Goal: Information Seeking & Learning: Learn about a topic

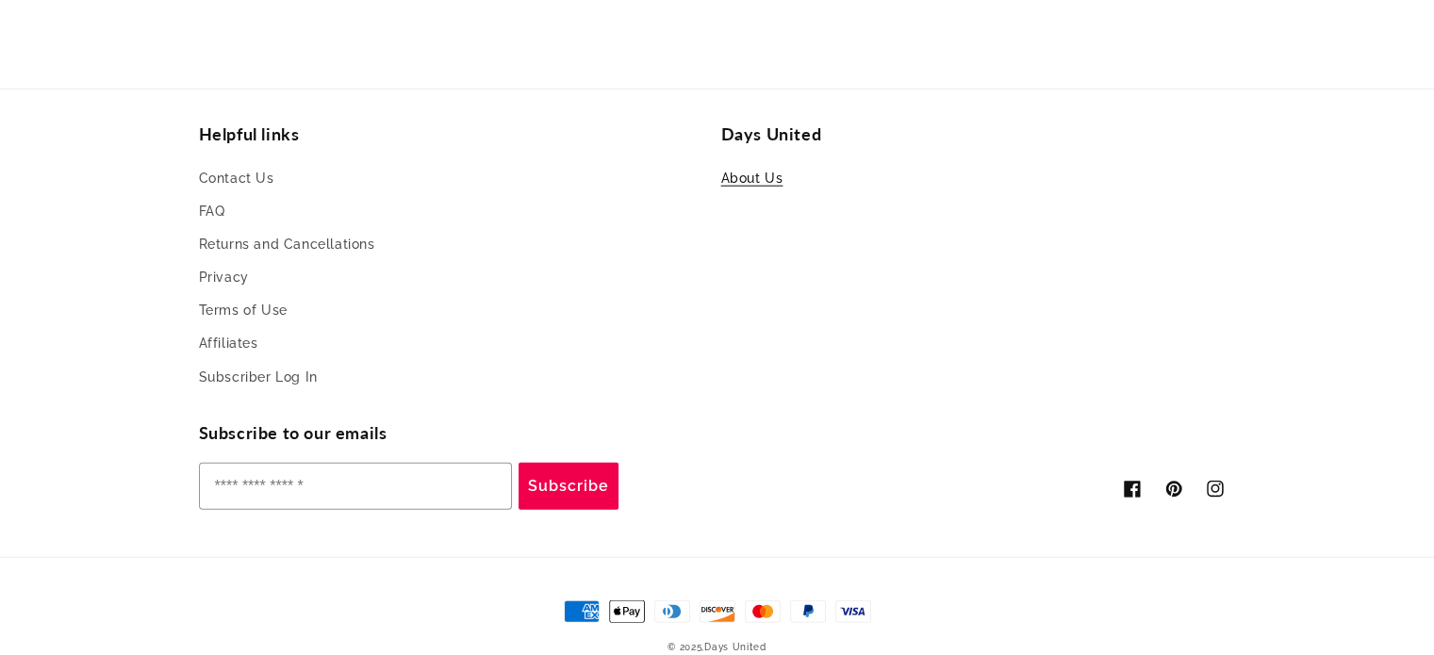
scroll to position [0, 4302]
click at [737, 185] on link "About Us" at bounding box center [752, 181] width 62 height 28
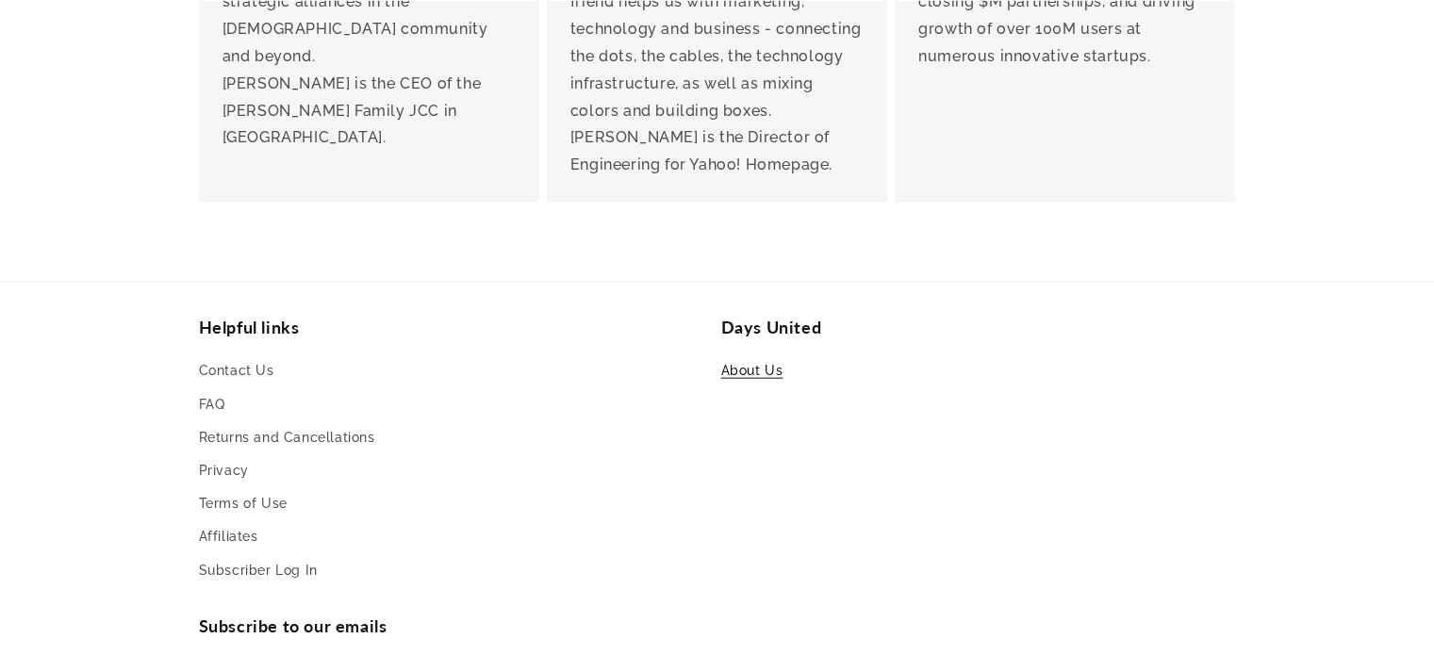
scroll to position [4432, 0]
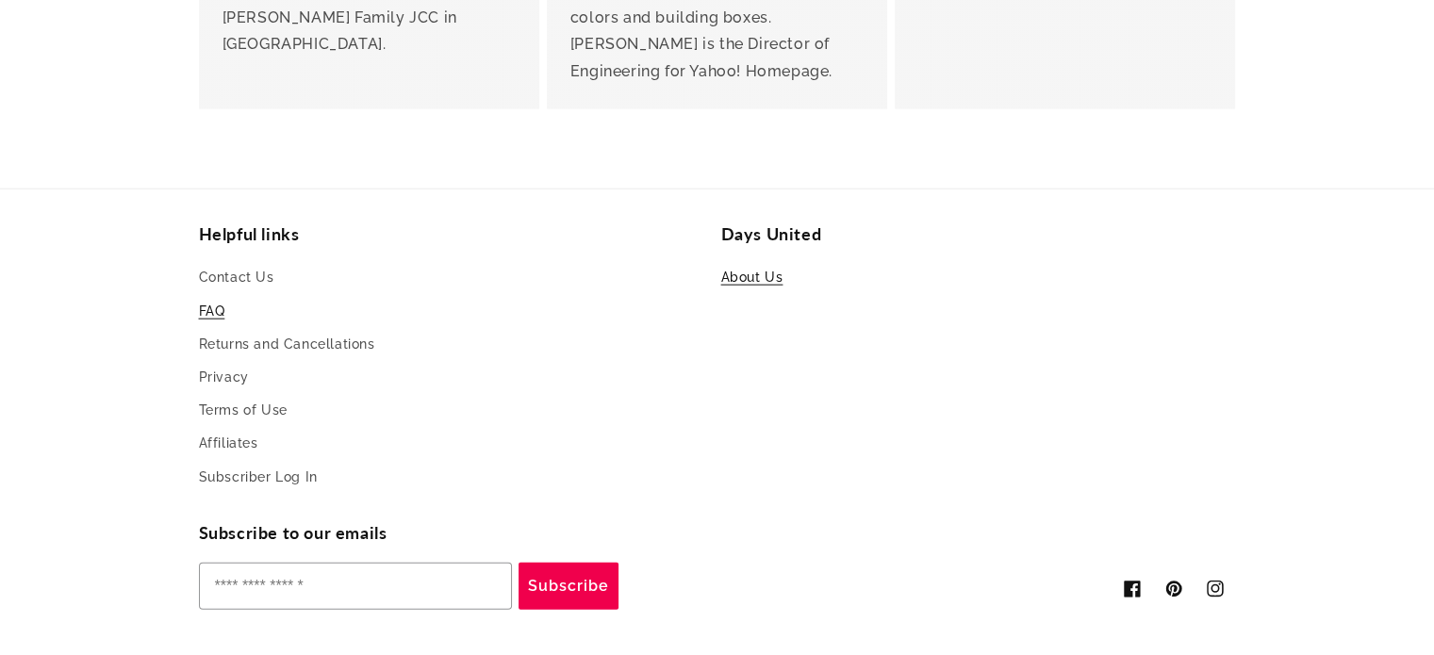
click at [215, 295] on link "FAQ" at bounding box center [212, 311] width 26 height 33
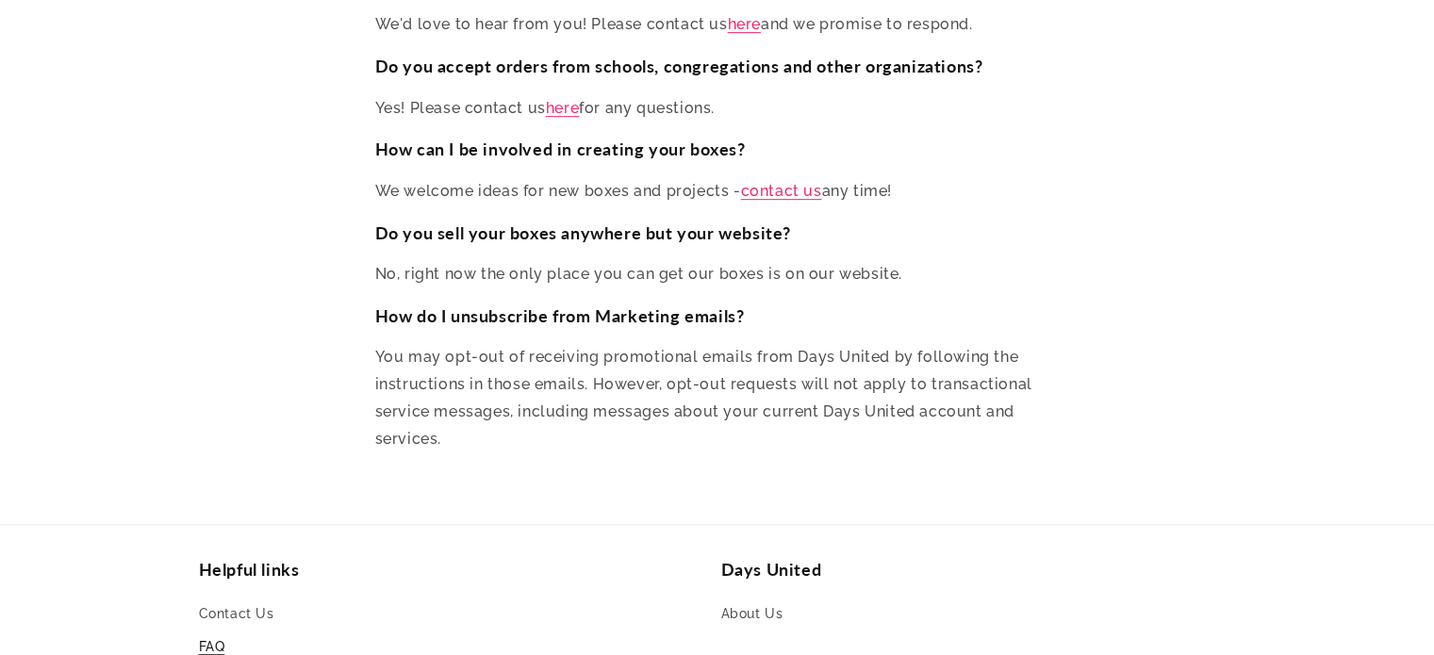
scroll to position [8474, 0]
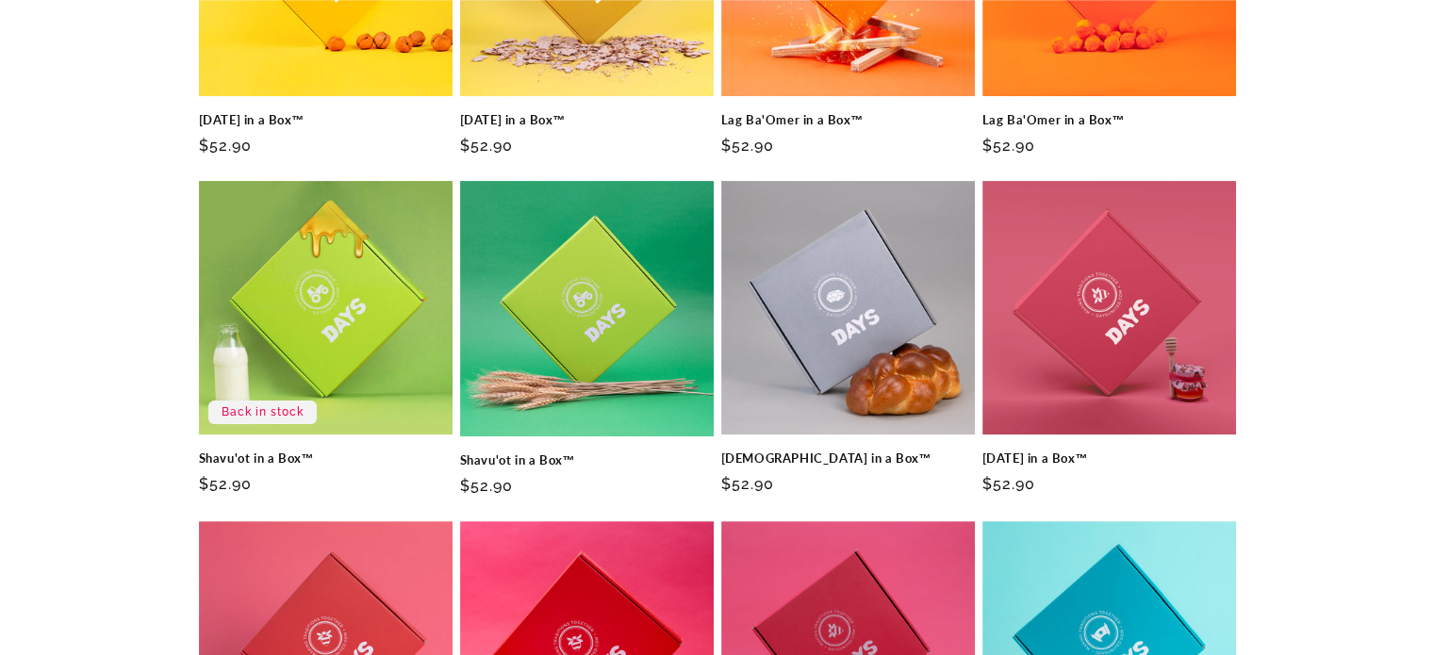
scroll to position [566, 0]
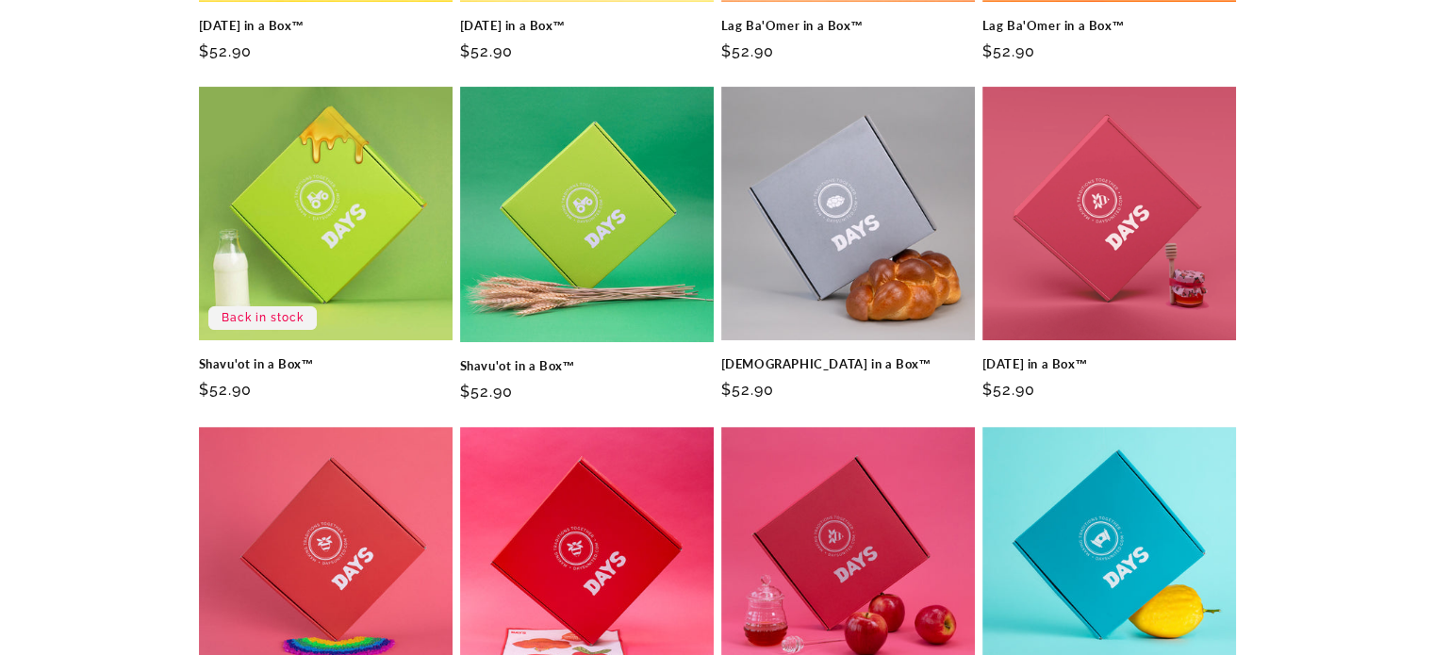
drag, startPoint x: 584, startPoint y: 203, endPoint x: 179, endPoint y: 164, distance: 406.4
click at [179, 164] on div "Passover in a Box™ Passover in a Box™ Regular price $52.90 Regular price Sale p…" at bounding box center [718, 466] width 1132 height 1437
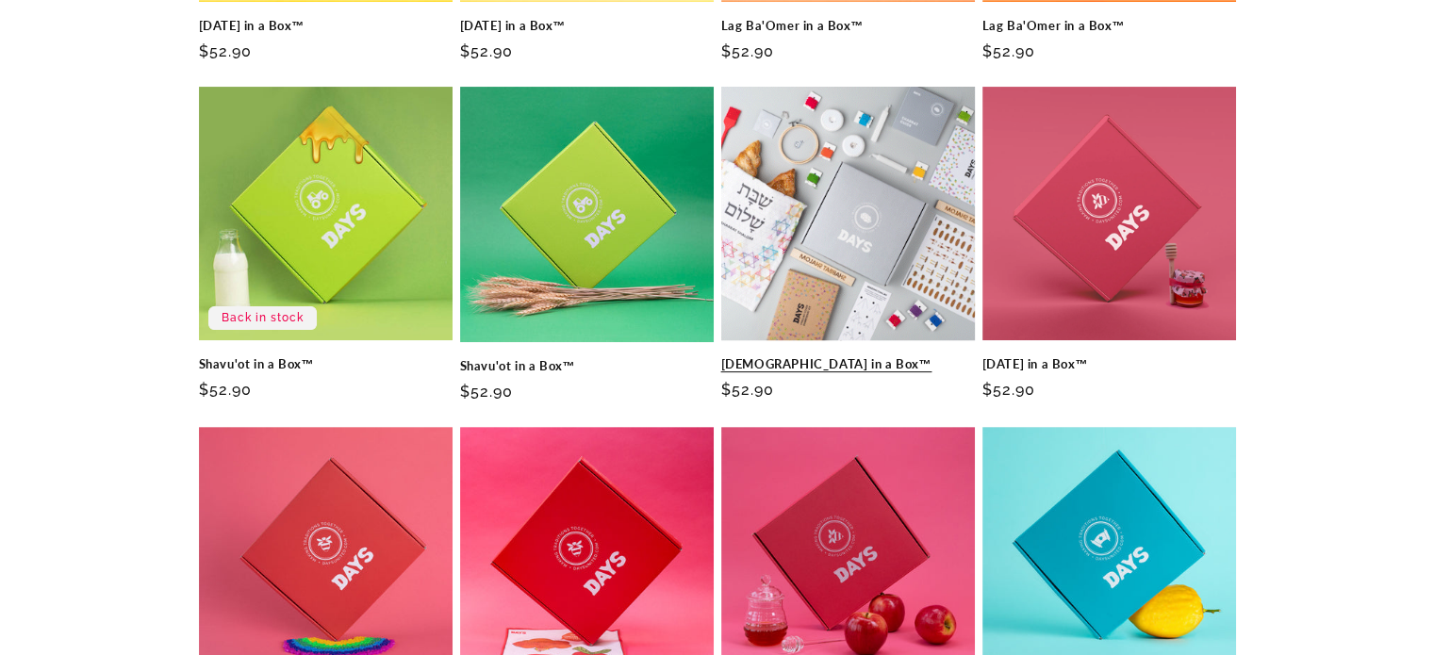
click at [758, 356] on link "[DEMOGRAPHIC_DATA] in a Box™" at bounding box center [848, 364] width 254 height 16
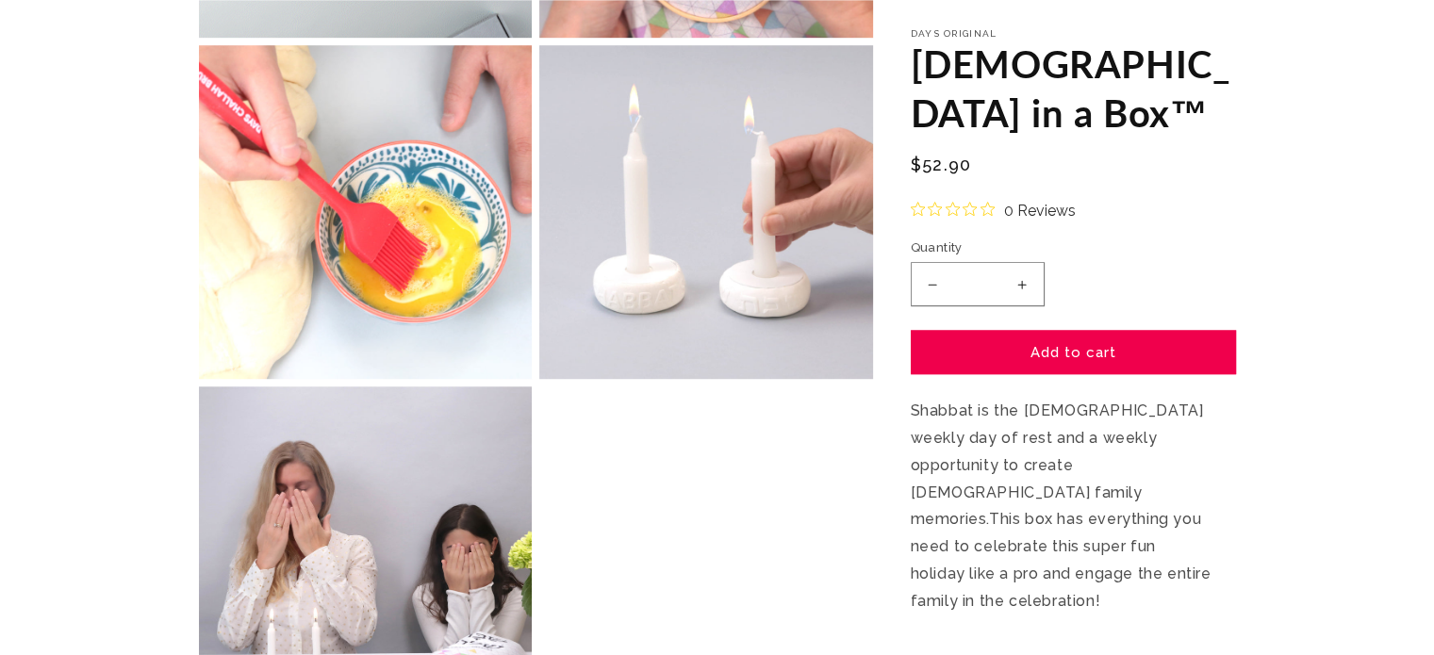
scroll to position [1320, 0]
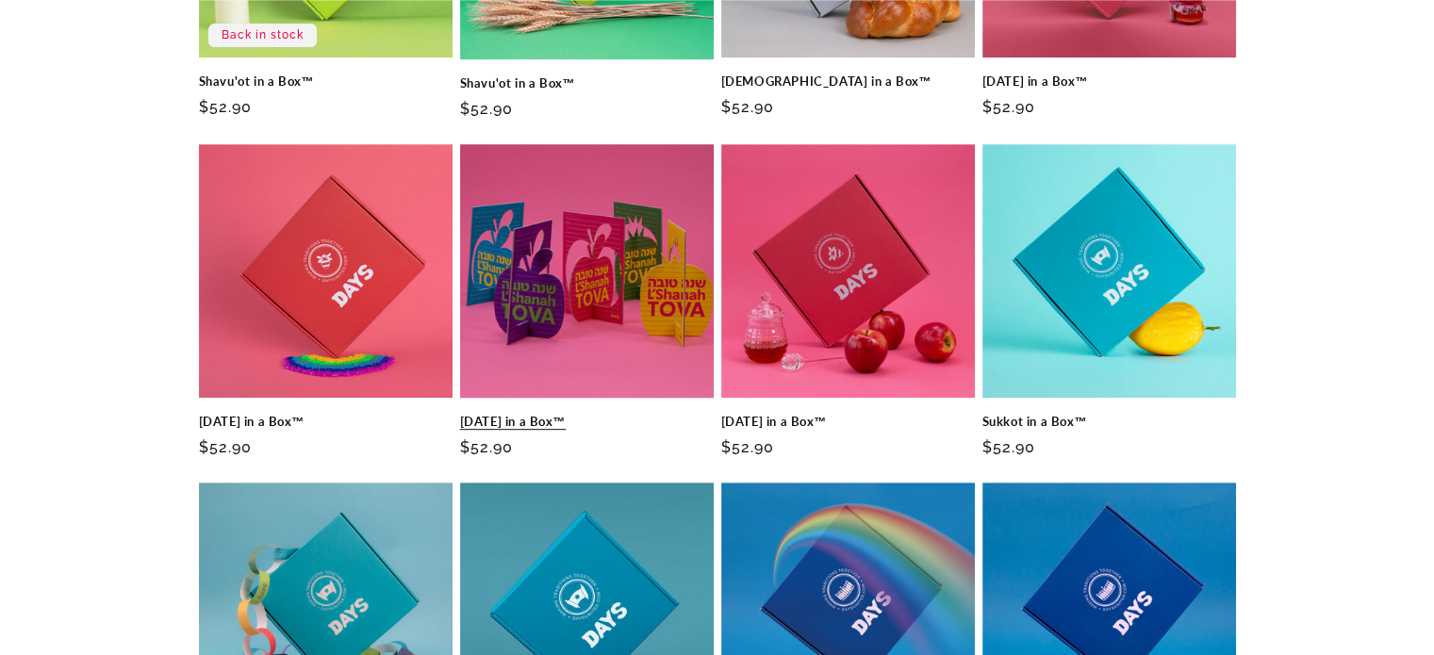
scroll to position [1132, 0]
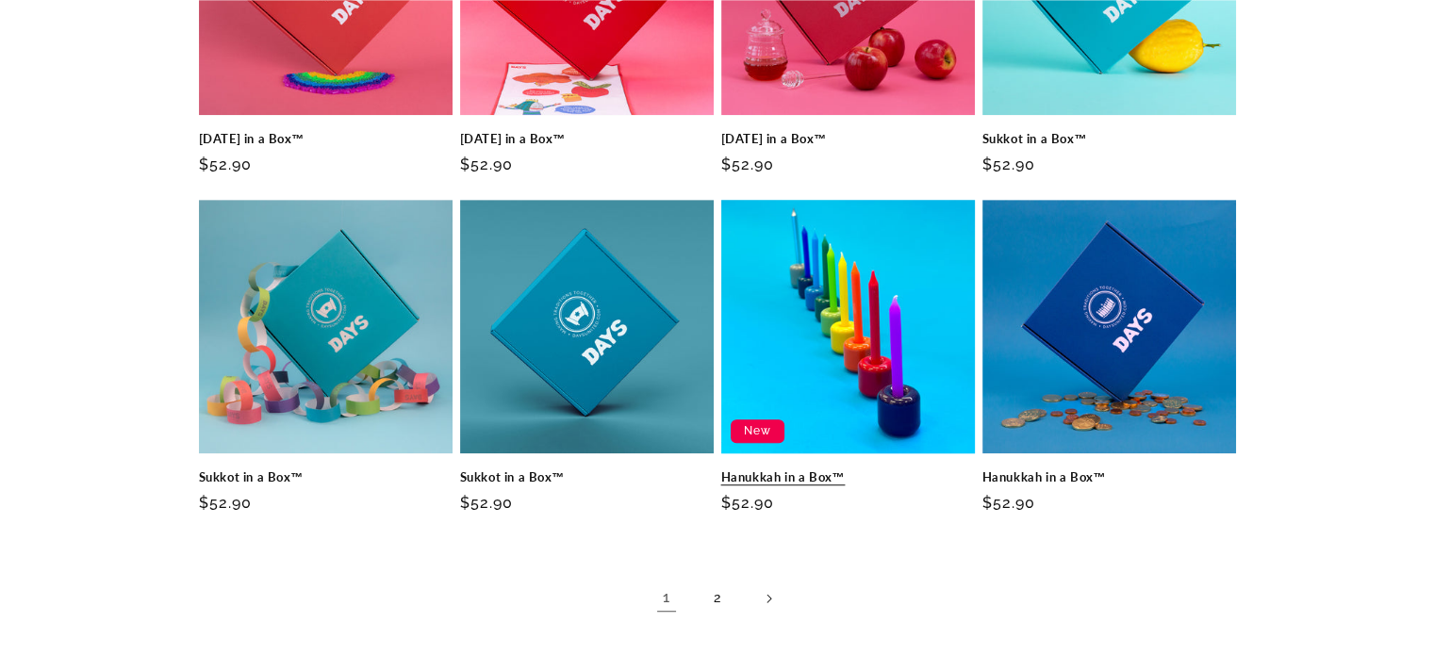
click at [846, 470] on link "Hanukkah in a Box™" at bounding box center [848, 478] width 254 height 16
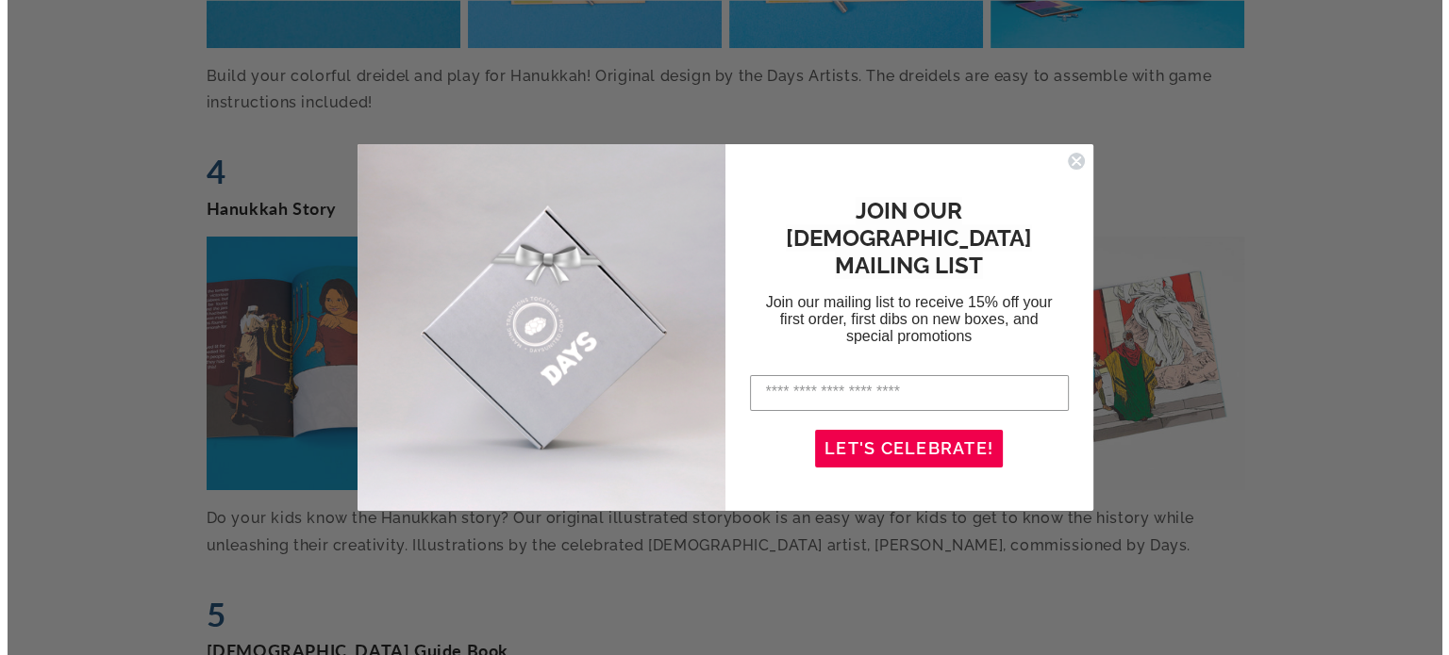
scroll to position [4055, 0]
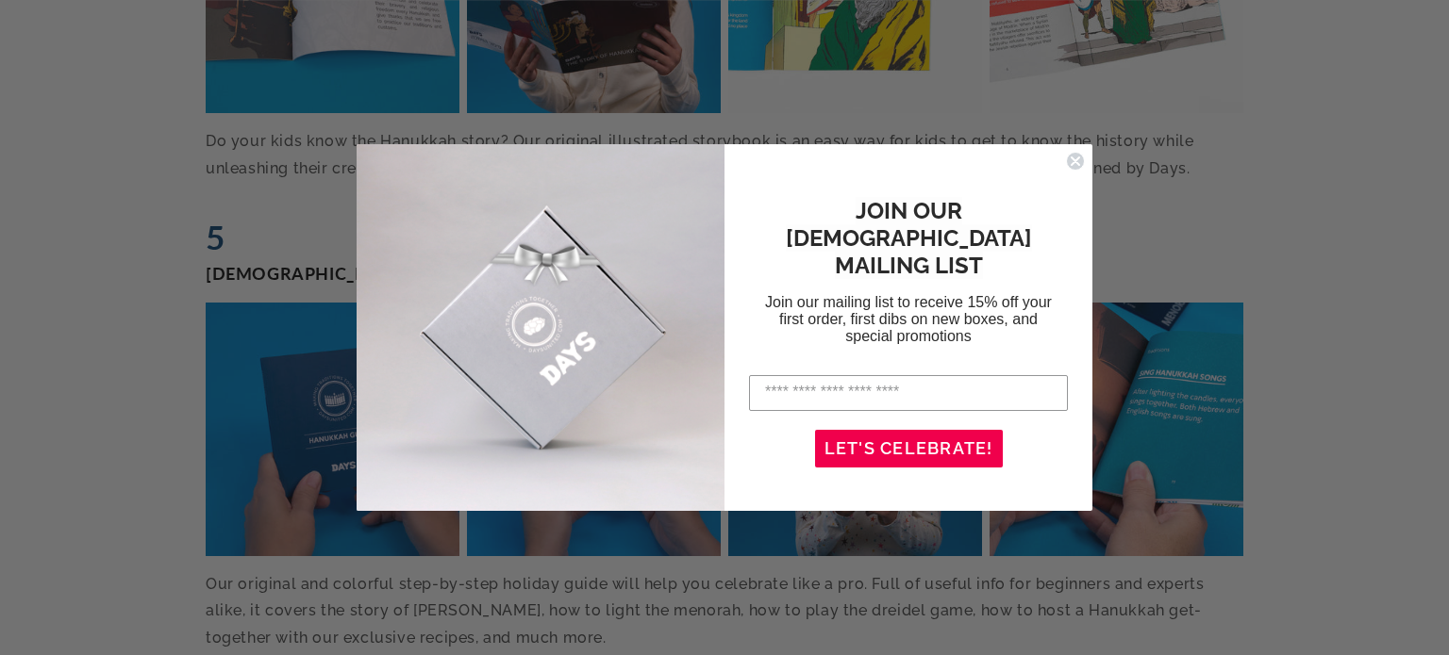
click at [1075, 161] on icon "Close dialog" at bounding box center [1075, 161] width 8 height 8
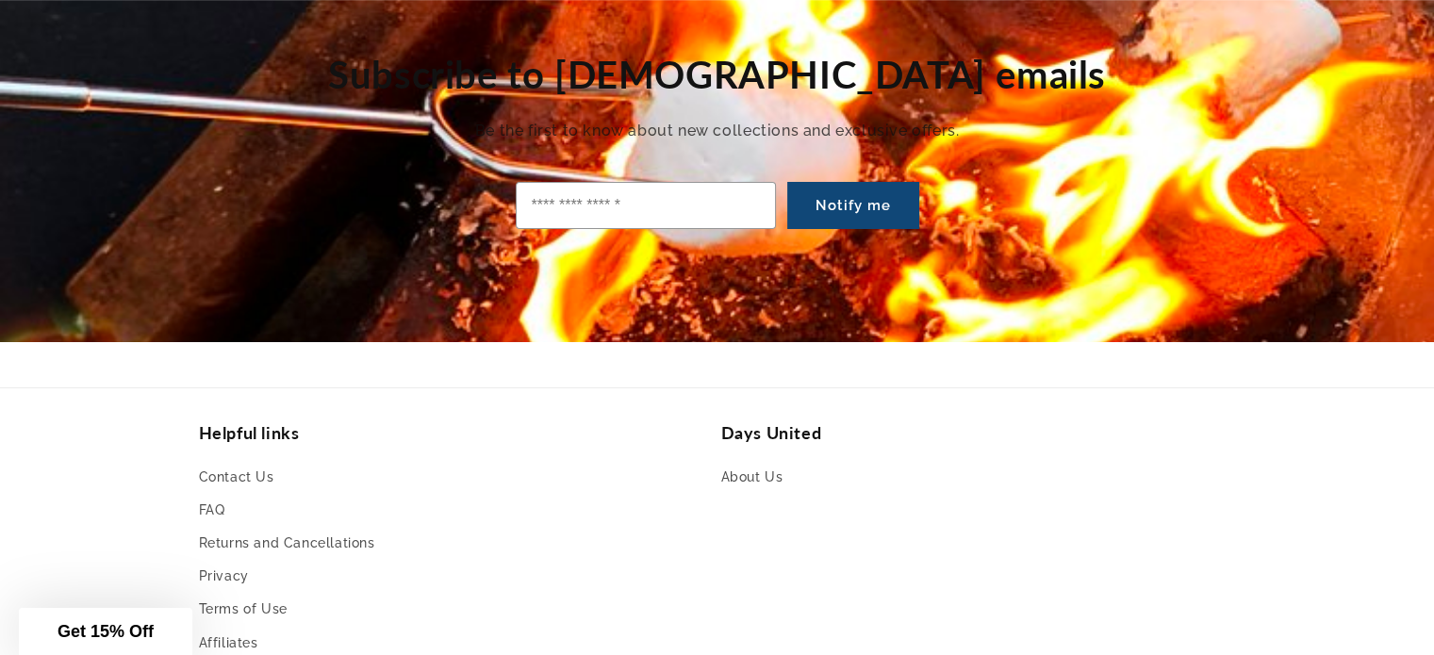
scroll to position [7167, 0]
